Goal: Contribute content: Contribute content

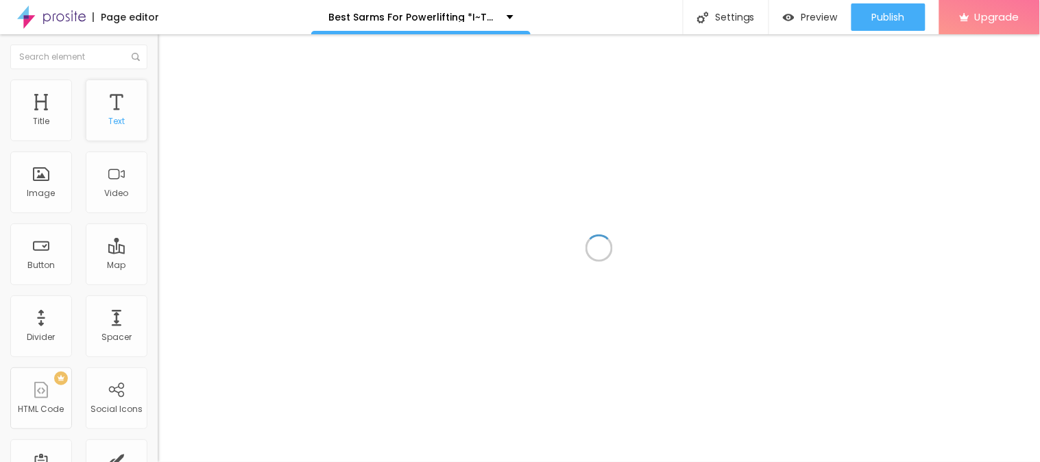
click at [125, 110] on div "Text" at bounding box center [117, 111] width 62 height 62
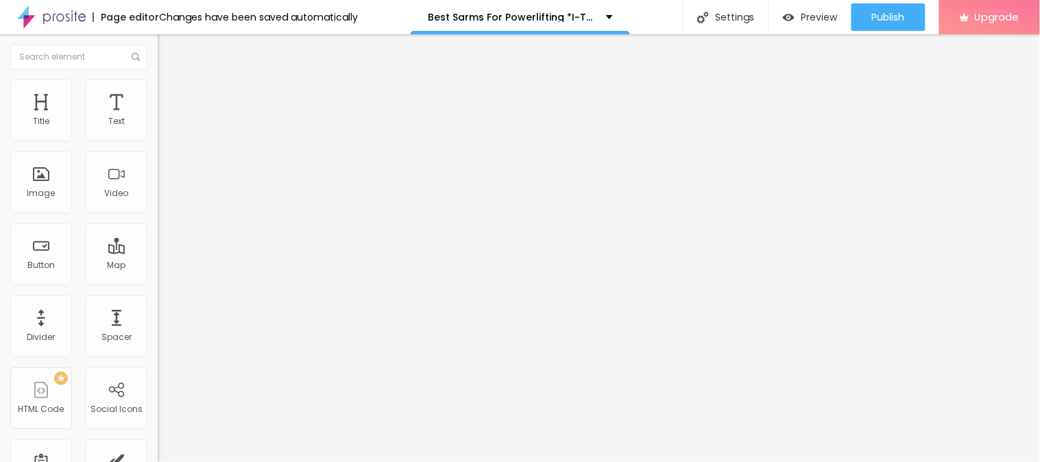
click at [170, 92] on span "Style" at bounding box center [180, 89] width 20 height 12
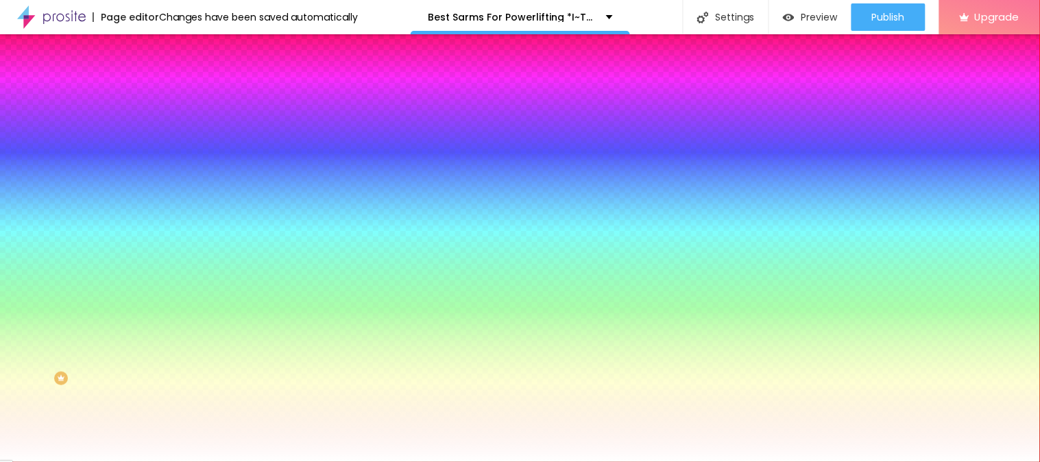
click at [158, 93] on li "Advanced" at bounding box center [237, 100] width 158 height 14
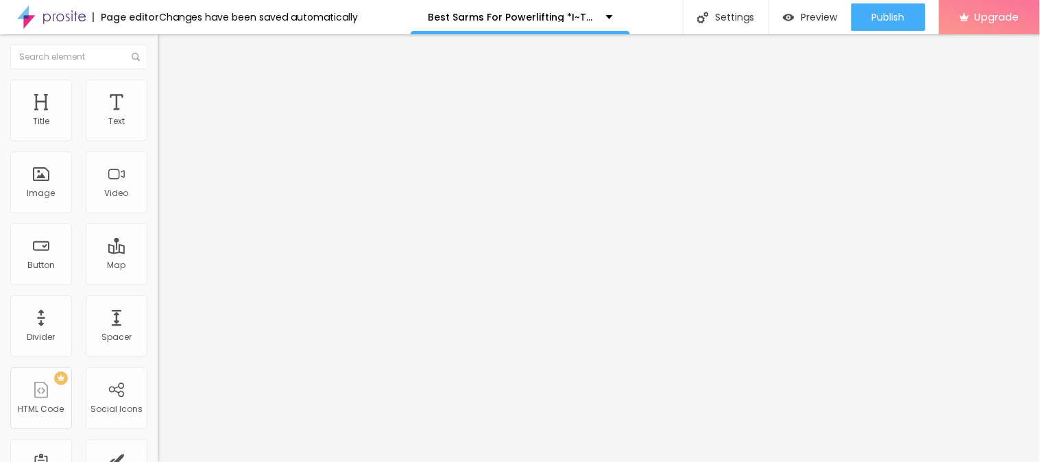
click at [158, 309] on input "text" at bounding box center [240, 316] width 165 height 14
paste input "Best Sarms For Powerlifting *I~Tried 7* Of The Best SARMs For Beginners: Here's…"
type input "Best Sarms For Powerlifting *I~Tried 7* Of The Best SARMs For Beginners: Here's…"
click at [158, 56] on button "Edit Coluna" at bounding box center [237, 50] width 158 height 32
click at [158, 43] on button "Edit Coluna" at bounding box center [237, 50] width 158 height 32
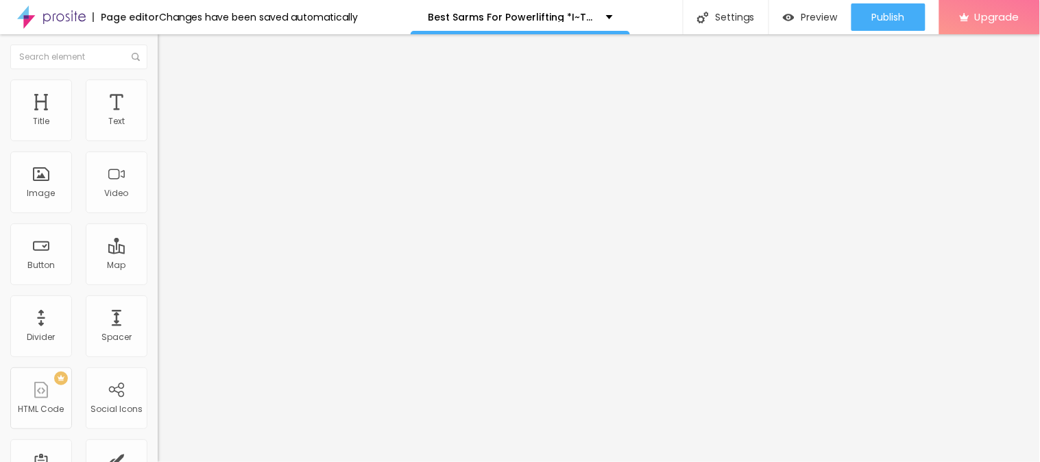
click at [168, 51] on div "Edit Coluna" at bounding box center [205, 50] width 75 height 11
click at [51, 112] on div "Title" at bounding box center [41, 111] width 62 height 62
click at [168, 51] on img "button" at bounding box center [173, 50] width 11 height 11
click at [169, 118] on span "Heading 1" at bounding box center [202, 108] width 67 height 19
click at [158, 93] on li "Advanced" at bounding box center [237, 87] width 158 height 14
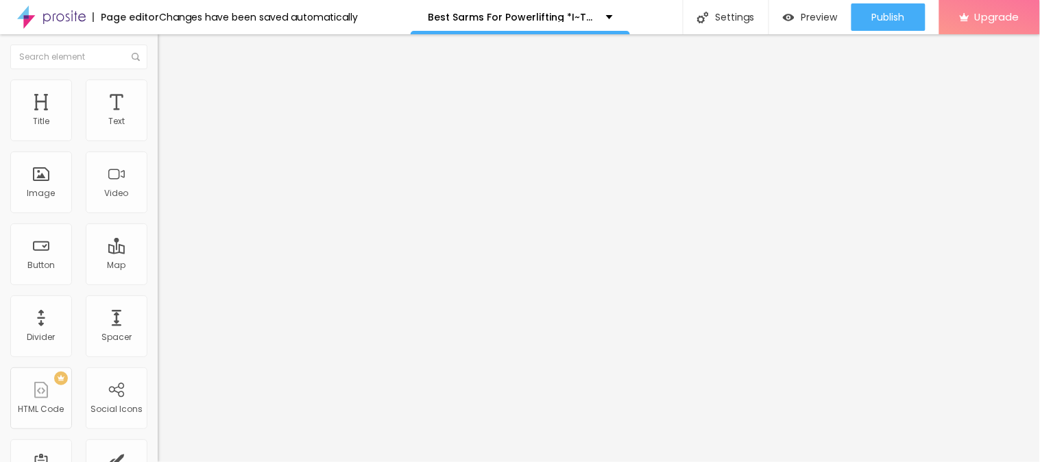
type input "12"
type input "14"
type input "15"
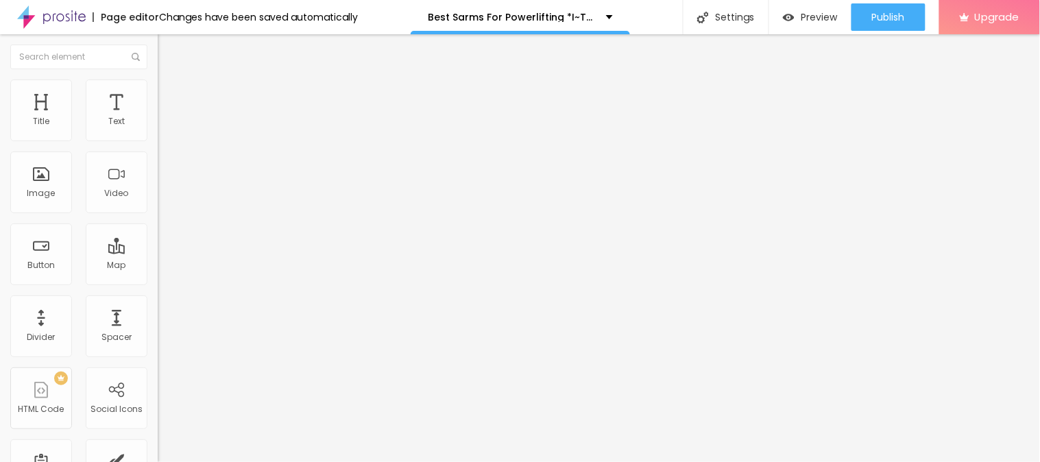
type input "15"
type input "18"
type input "17"
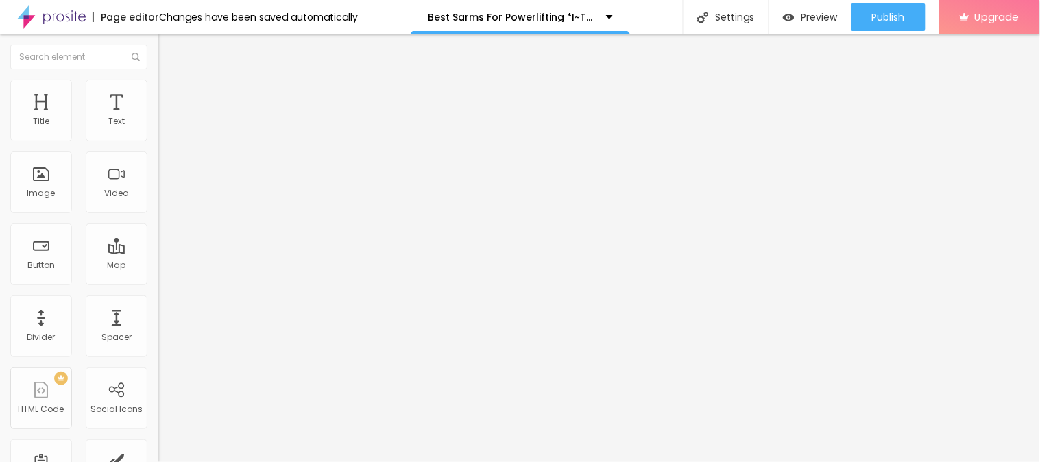
type input "16"
type input "15"
type input "14"
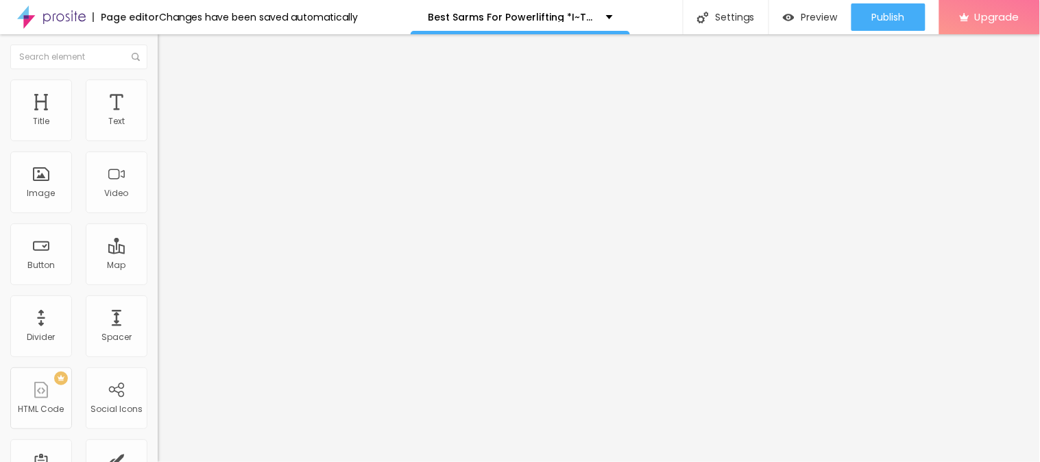
type input "14"
type input "13"
type input "11"
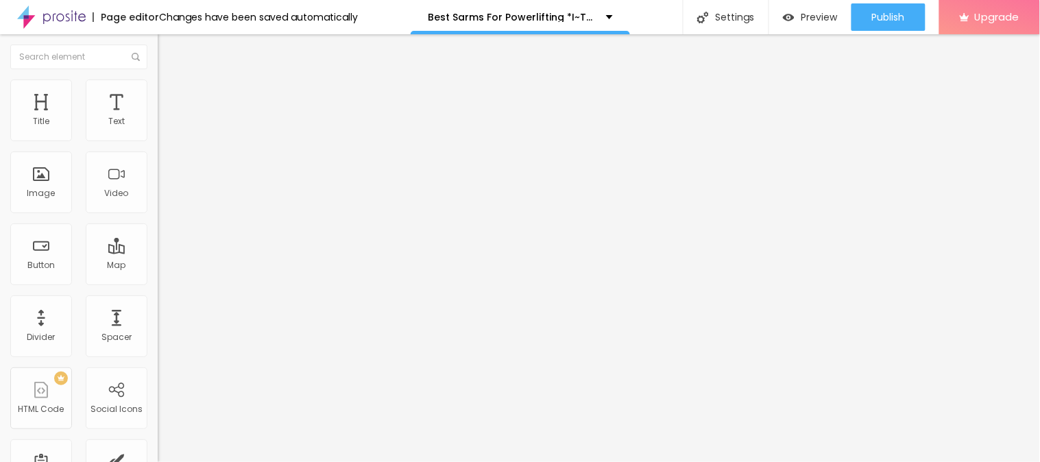
type input "11"
click at [158, 252] on input "range" at bounding box center [202, 257] width 88 height 11
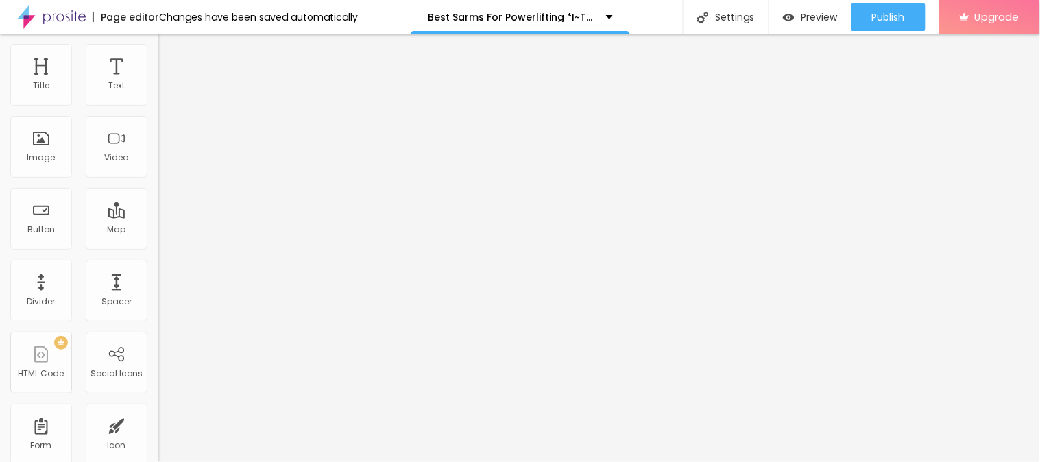
scroll to position [55, 0]
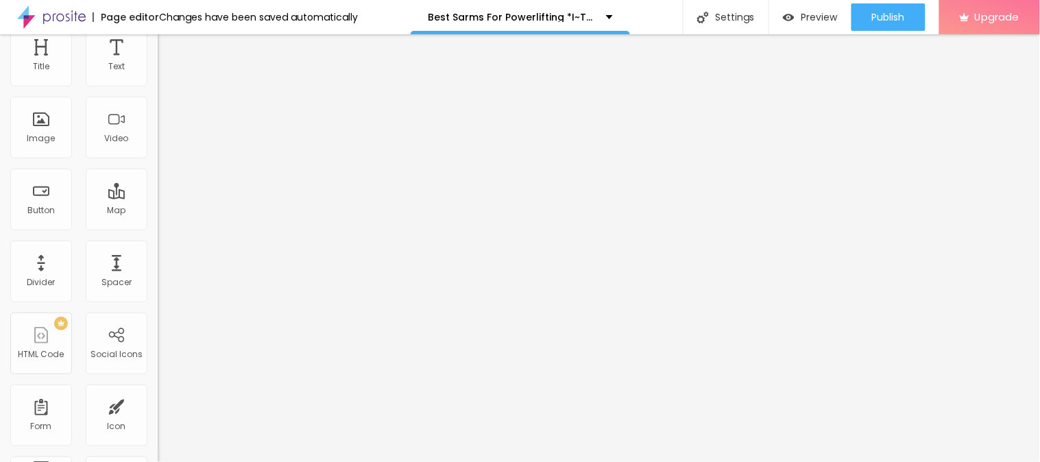
click at [170, 26] on span "Style" at bounding box center [180, 20] width 20 height 12
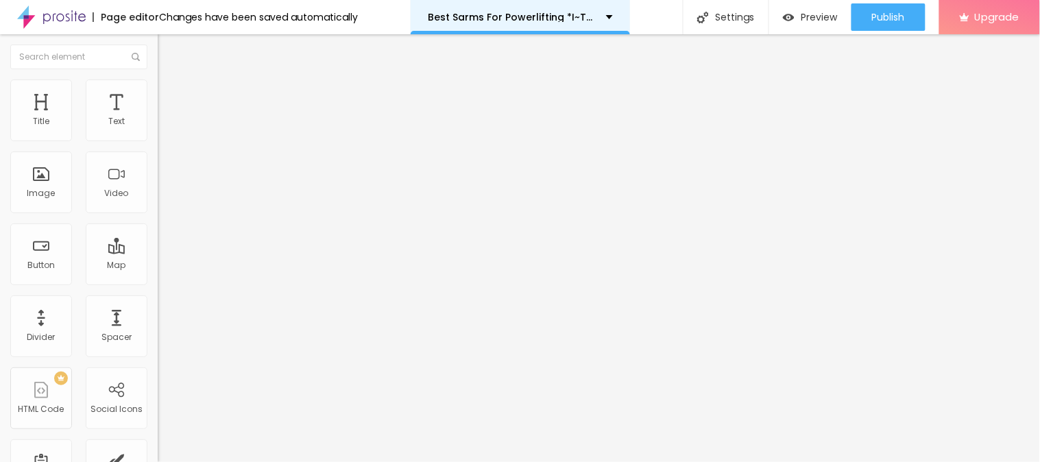
click at [559, 15] on p "Best Sarms For Powerlifting *I~Tried 7* Of The Best SARMs For Beginners: Here's…" at bounding box center [512, 17] width 168 height 10
click at [168, 47] on div "Edit Text" at bounding box center [199, 50] width 62 height 11
click at [158, 129] on input "Click me" at bounding box center [240, 122] width 165 height 14
paste input "Here To Best Sarms For Powerlifting — “OFFICIAL WEBSITE"
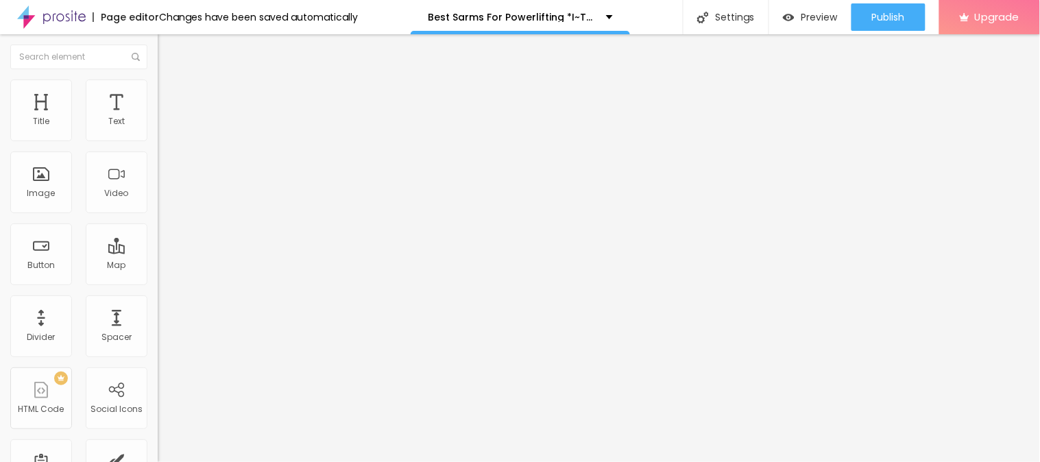
type input "Click Here To Best Sarms For Powerlifting — “OFFICIAL WEBSITE"
click at [158, 283] on input "https://" at bounding box center [240, 276] width 165 height 14
paste input "healthidea.org/AllSramGlobe"
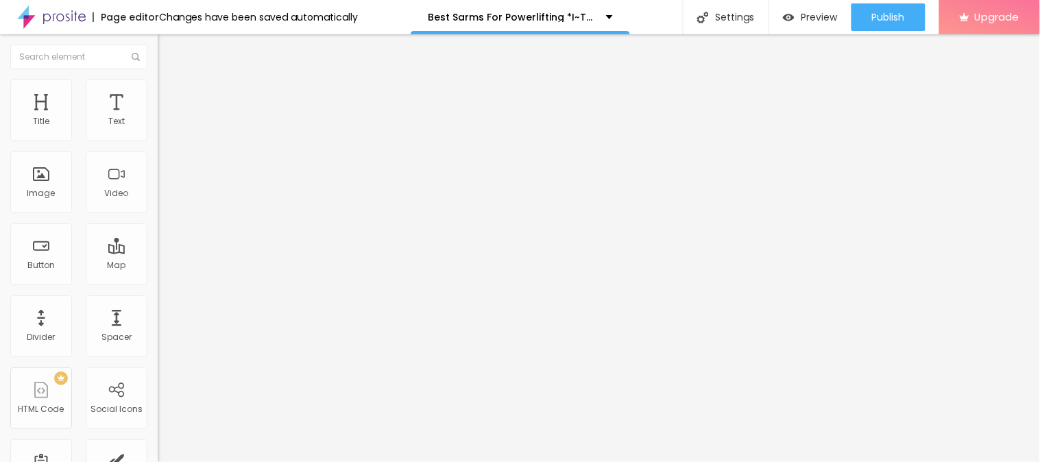
type input "https://healthidea.org/AllSramGlobe"
click at [158, 306] on div "Text Click Here To Best Sarms For Powerlifting — “OFFICIAL WEBSITE Align Size D…" at bounding box center [237, 207] width 158 height 200
click at [158, 118] on span "Add image" at bounding box center [186, 112] width 56 height 12
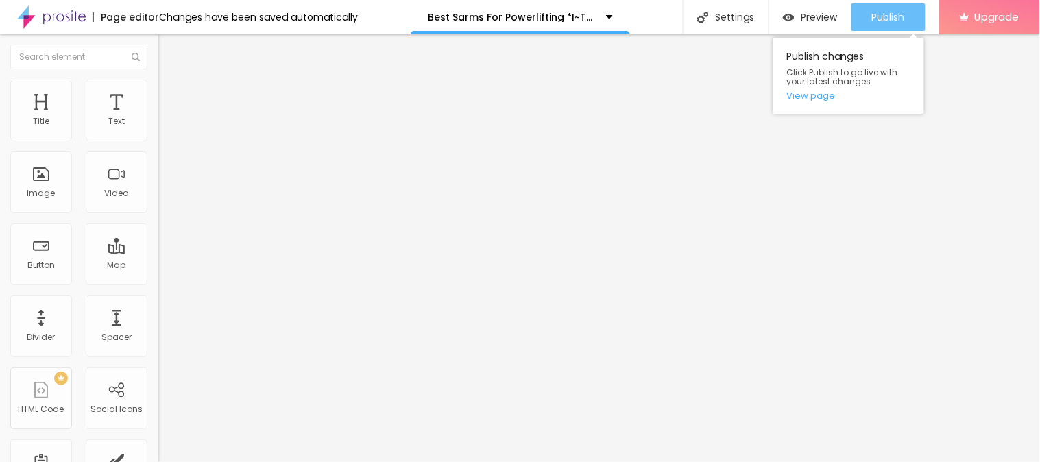
click at [885, 12] on span "Publish" at bounding box center [888, 17] width 33 height 11
click at [882, 22] on span "Publish" at bounding box center [888, 17] width 33 height 11
click at [813, 95] on link "View page" at bounding box center [848, 95] width 123 height 9
